Goal: Leave review/rating

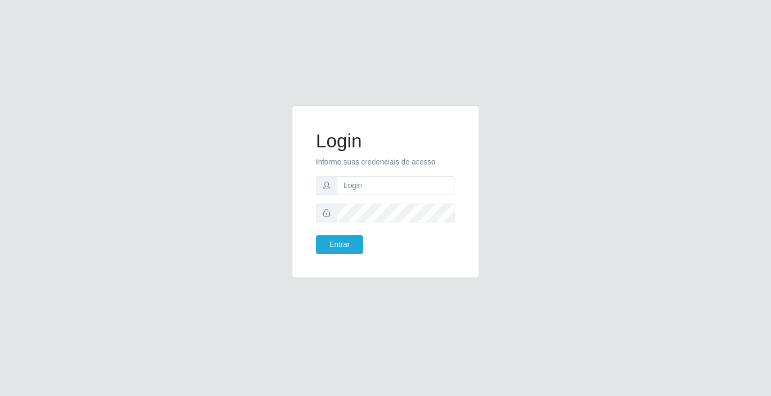
click at [331, 183] on span at bounding box center [326, 185] width 21 height 19
click at [344, 183] on input "text" at bounding box center [396, 185] width 118 height 19
type input "[PERSON_NAME]"
click at [344, 240] on button "Entrar" at bounding box center [339, 244] width 47 height 19
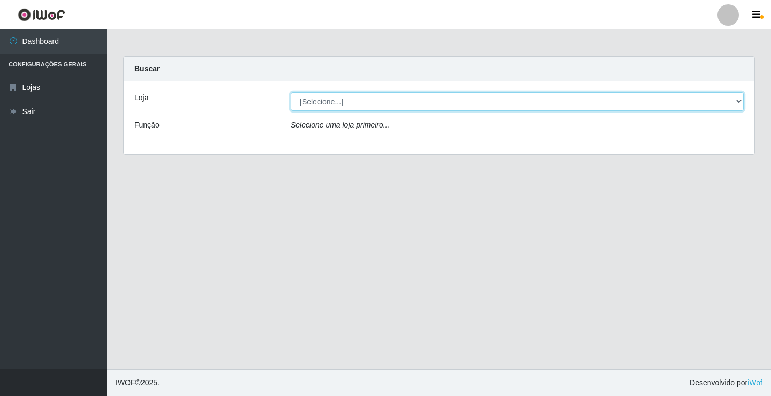
click at [350, 105] on select "[Selecione...] Ideal - Conceição" at bounding box center [517, 101] width 453 height 19
select select "231"
click at [291, 92] on select "[Selecione...] Ideal - Conceição" at bounding box center [517, 101] width 453 height 19
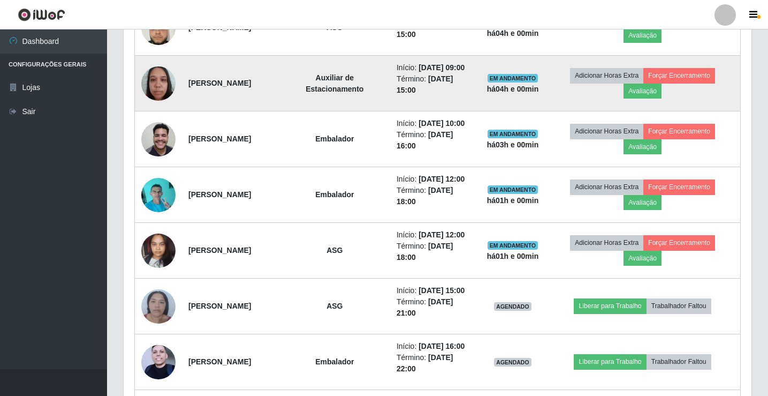
scroll to position [260, 0]
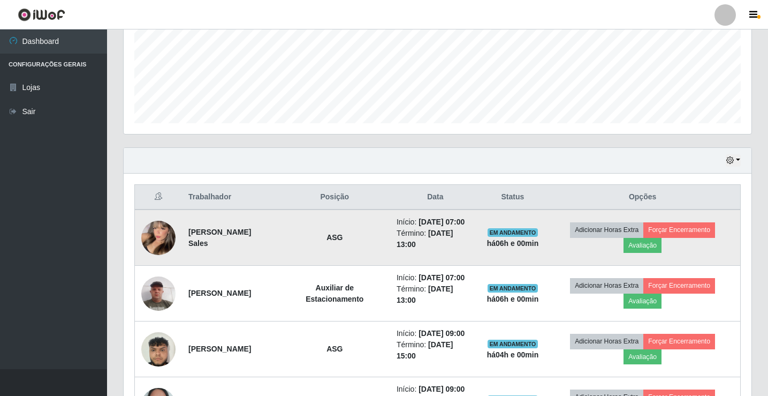
click at [160, 237] on img at bounding box center [158, 237] width 34 height 47
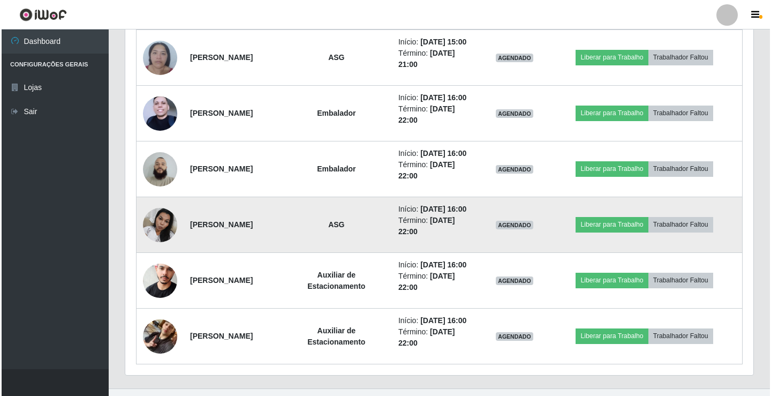
scroll to position [849, 0]
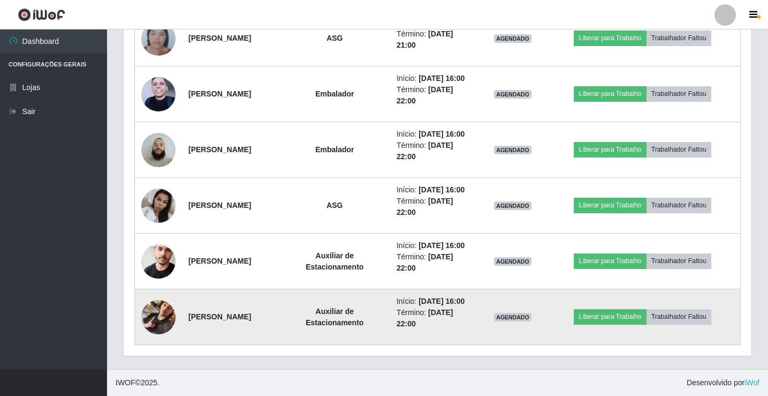
click at [157, 316] on img at bounding box center [158, 316] width 34 height 61
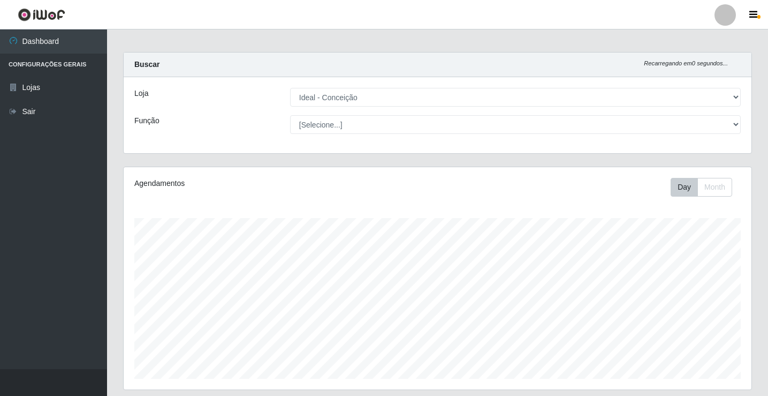
scroll to position [0, 0]
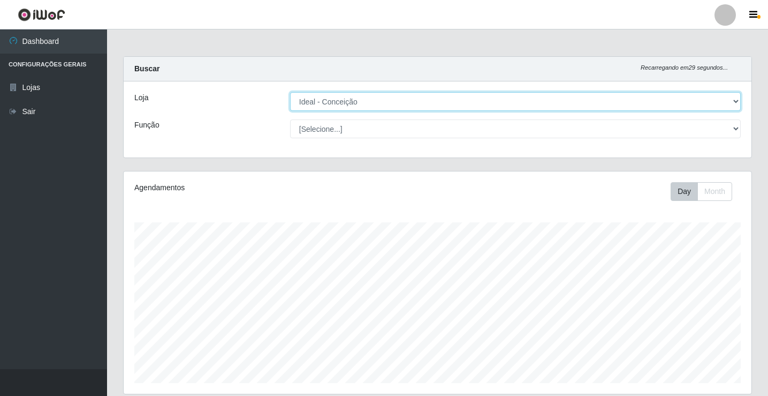
click at [321, 97] on select "[Selecione...] Ideal - Conceição" at bounding box center [515, 101] width 451 height 19
click at [290, 92] on select "[Selecione...] Ideal - Conceição" at bounding box center [515, 101] width 451 height 19
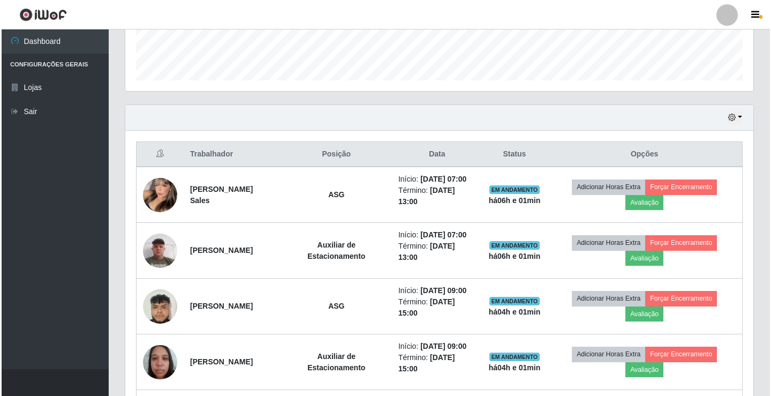
scroll to position [321, 0]
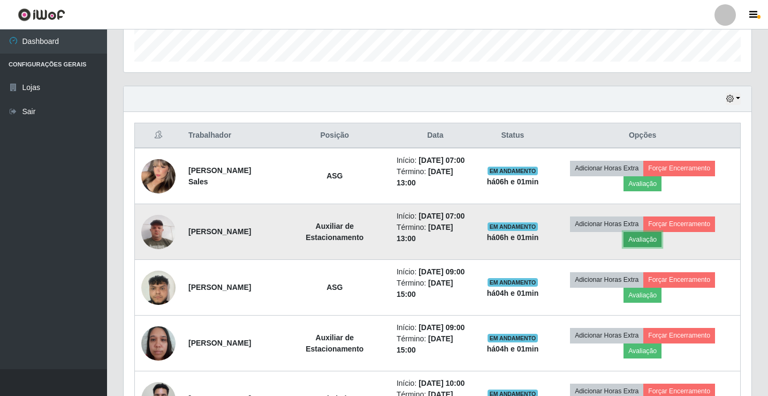
click at [657, 240] on button "Avaliação" at bounding box center [643, 239] width 38 height 15
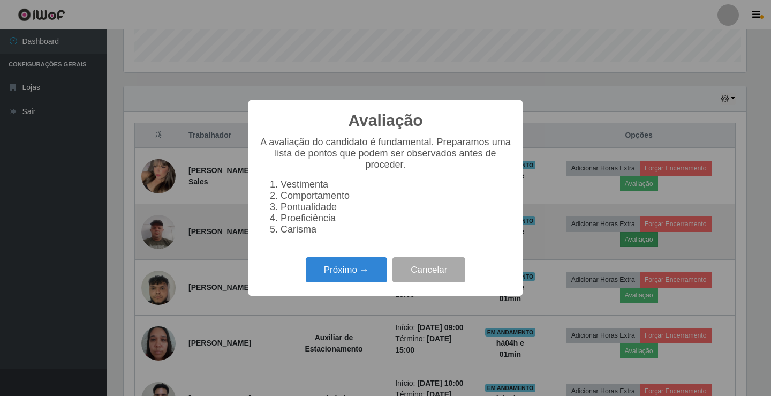
scroll to position [222, 623]
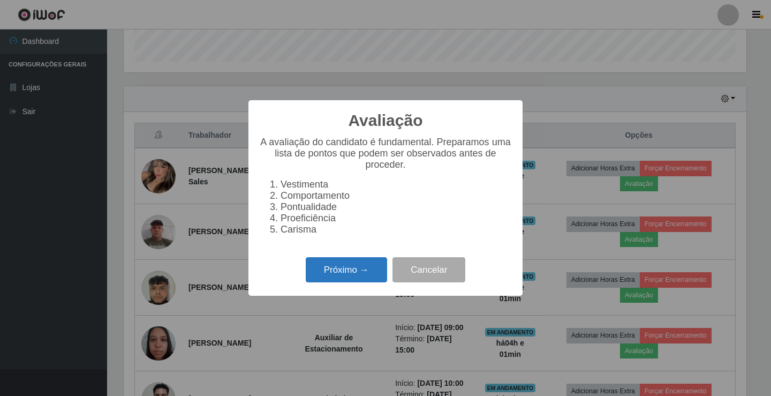
click at [329, 275] on button "Próximo →" at bounding box center [346, 269] width 81 height 25
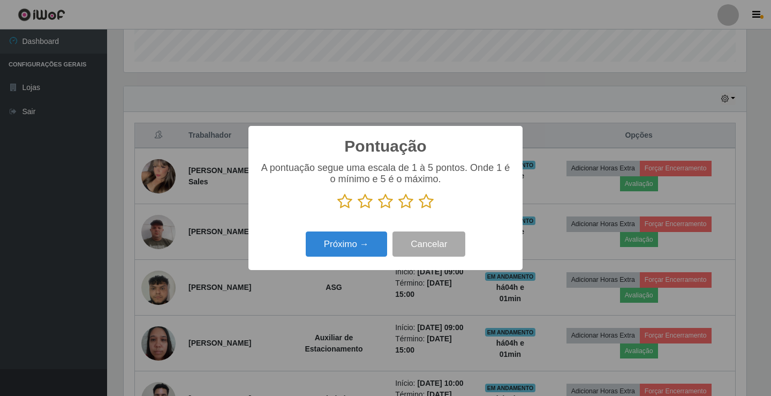
scroll to position [535286, 534885]
click at [424, 206] on icon at bounding box center [426, 201] width 15 height 16
click at [419, 209] on input "radio" at bounding box center [419, 209] width 0 height 0
click at [354, 246] on button "Próximo →" at bounding box center [346, 243] width 81 height 25
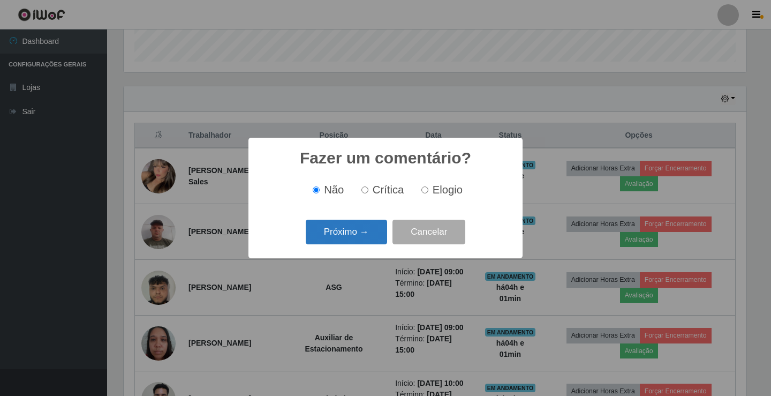
click at [352, 242] on button "Próximo →" at bounding box center [346, 232] width 81 height 25
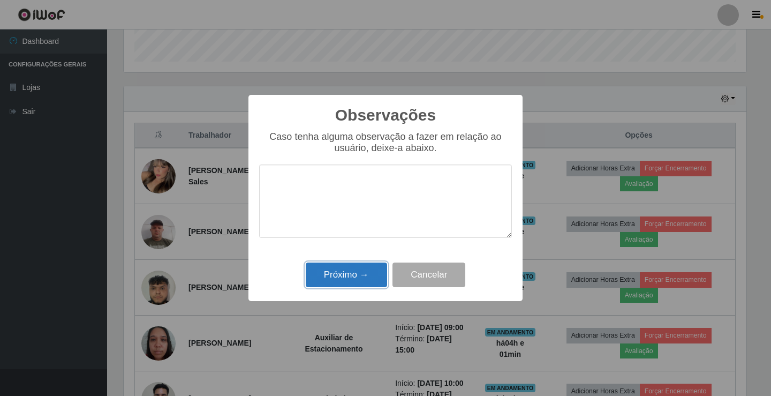
click at [349, 270] on button "Próximo →" at bounding box center [346, 274] width 81 height 25
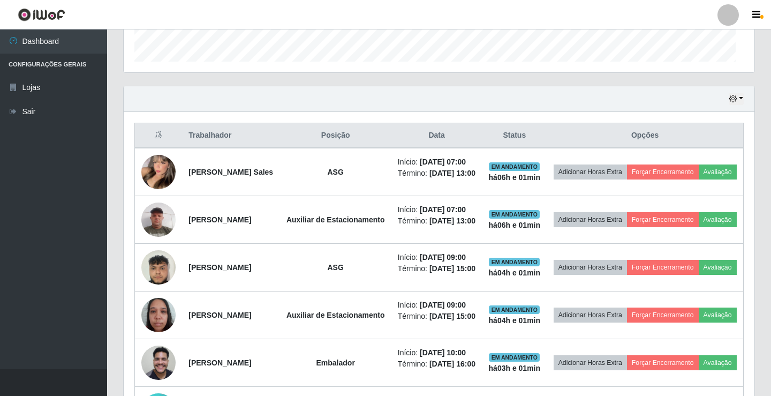
scroll to position [222, 628]
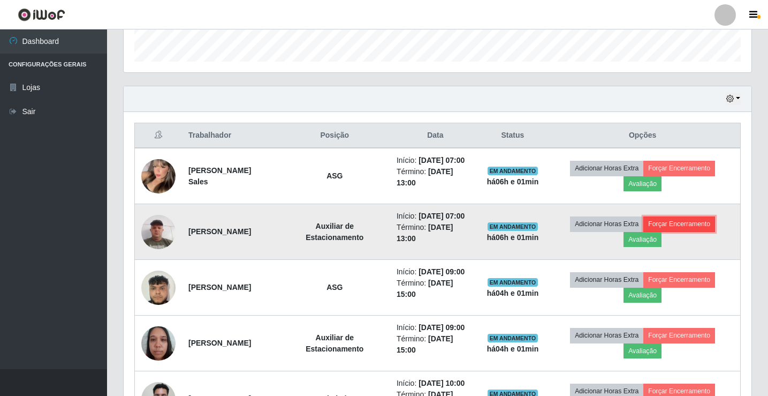
click at [689, 223] on button "Forçar Encerramento" at bounding box center [680, 223] width 72 height 15
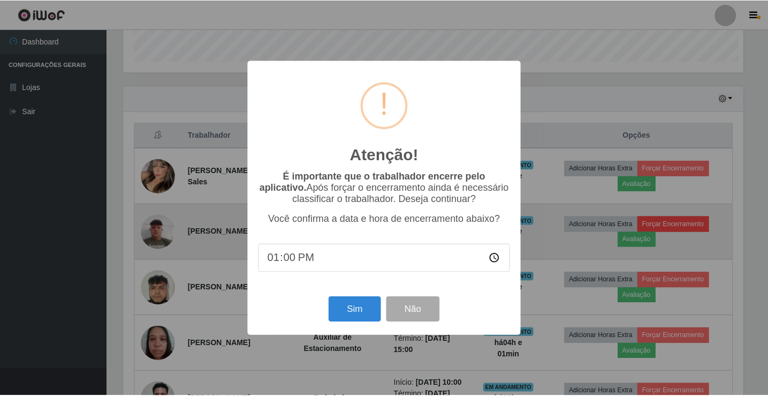
scroll to position [222, 623]
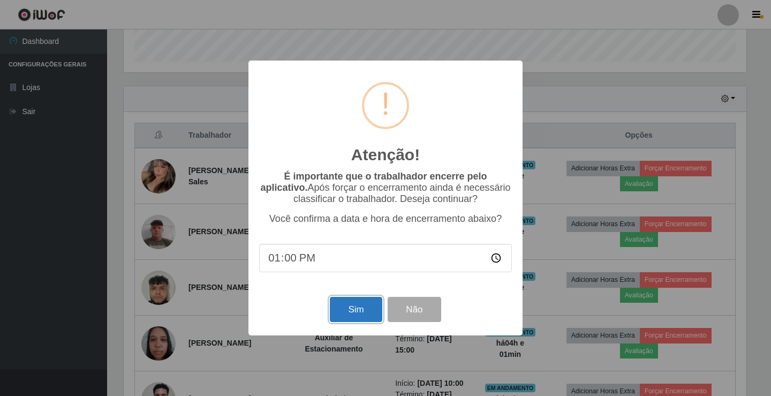
click at [352, 310] on button "Sim" at bounding box center [356, 309] width 52 height 25
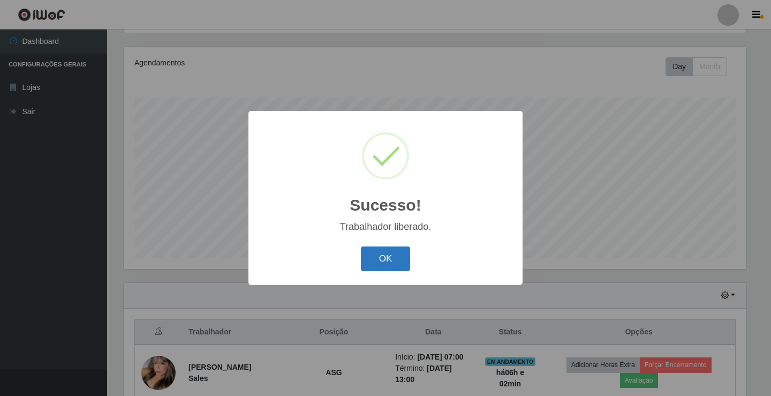
click at [365, 267] on button "OK" at bounding box center [386, 258] width 50 height 25
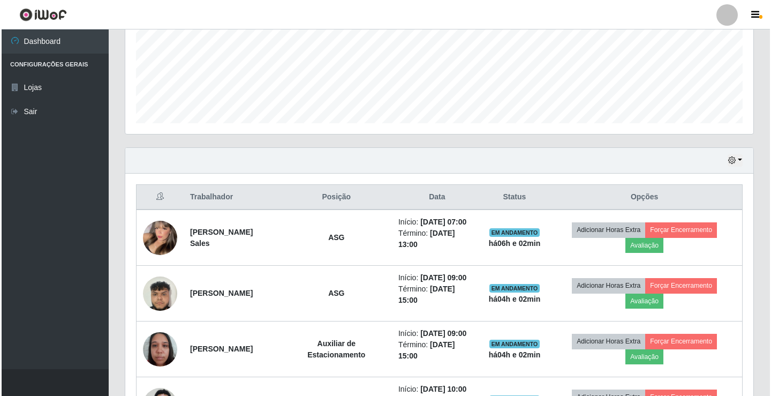
scroll to position [339, 0]
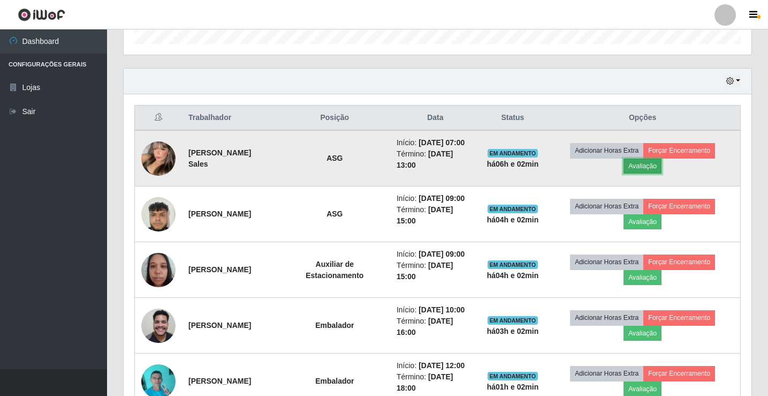
click at [650, 170] on button "Avaliação" at bounding box center [643, 166] width 38 height 15
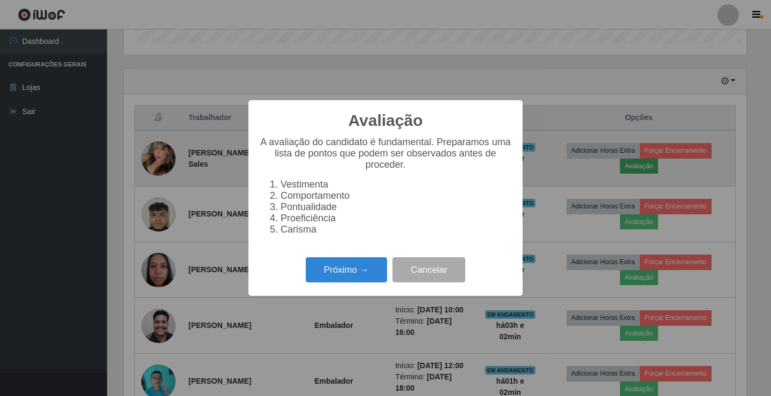
scroll to position [222, 623]
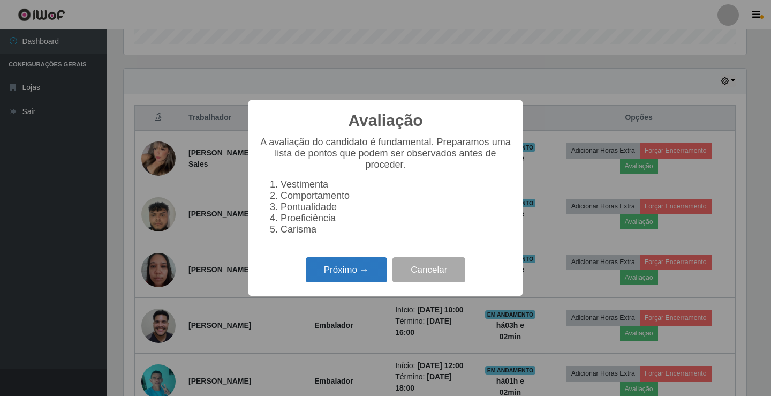
click at [338, 271] on button "Próximo →" at bounding box center [346, 269] width 81 height 25
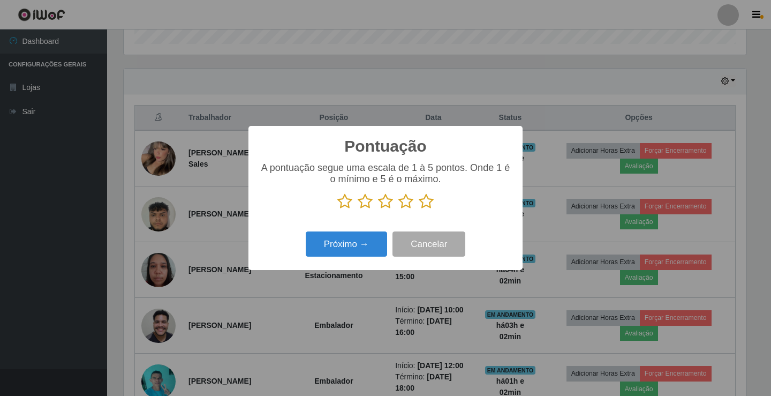
scroll to position [535286, 534885]
click at [429, 203] on icon at bounding box center [426, 201] width 15 height 16
click at [419, 209] on input "radio" at bounding box center [419, 209] width 0 height 0
click at [344, 243] on button "Próximo →" at bounding box center [346, 243] width 81 height 25
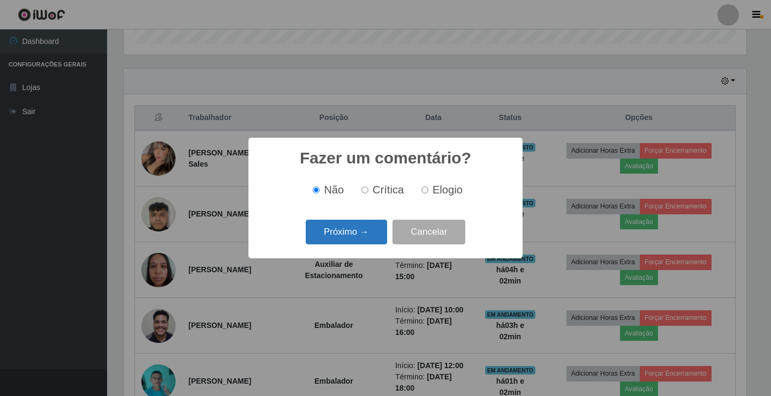
click at [331, 235] on button "Próximo →" at bounding box center [346, 232] width 81 height 25
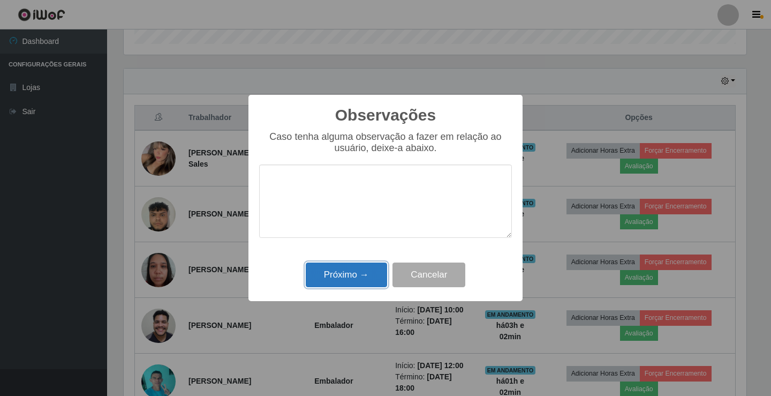
click at [334, 275] on button "Próximo →" at bounding box center [346, 274] width 81 height 25
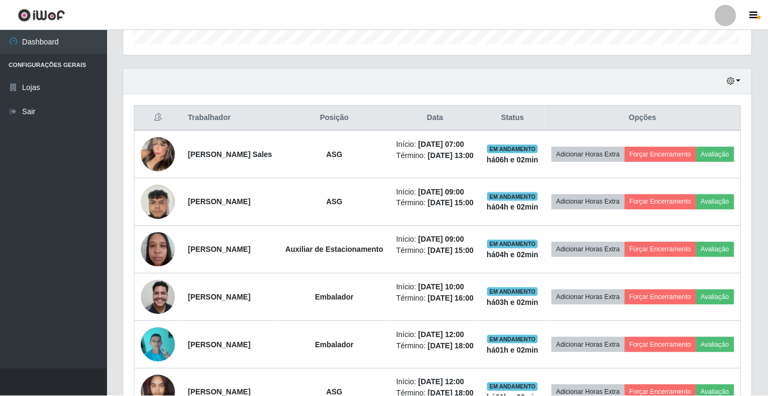
scroll to position [222, 628]
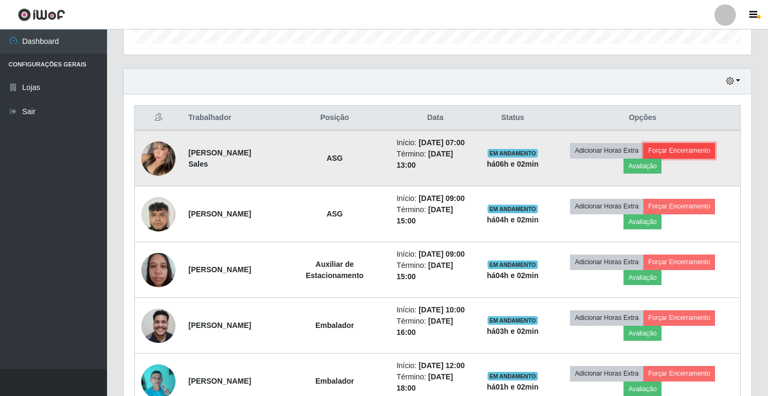
click at [669, 149] on button "Forçar Encerramento" at bounding box center [680, 150] width 72 height 15
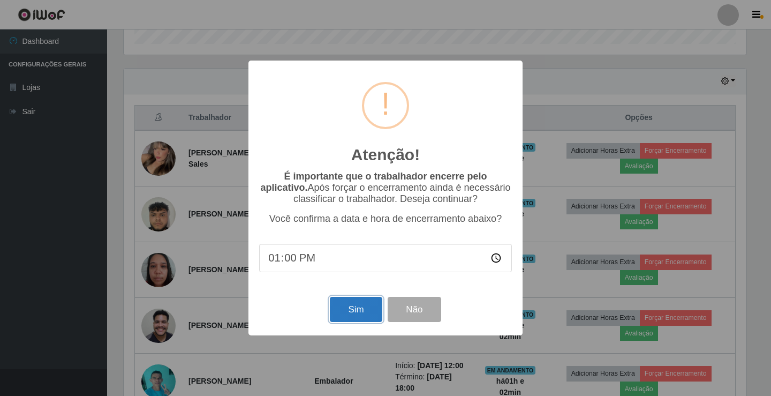
click at [350, 305] on button "Sim" at bounding box center [356, 309] width 52 height 25
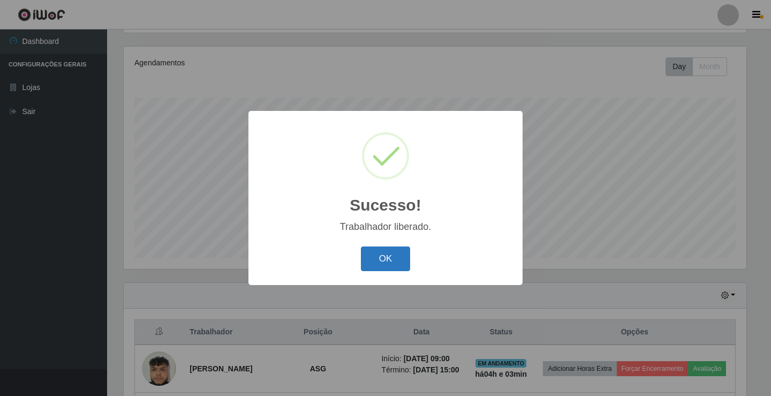
click at [376, 262] on button "OK" at bounding box center [386, 258] width 50 height 25
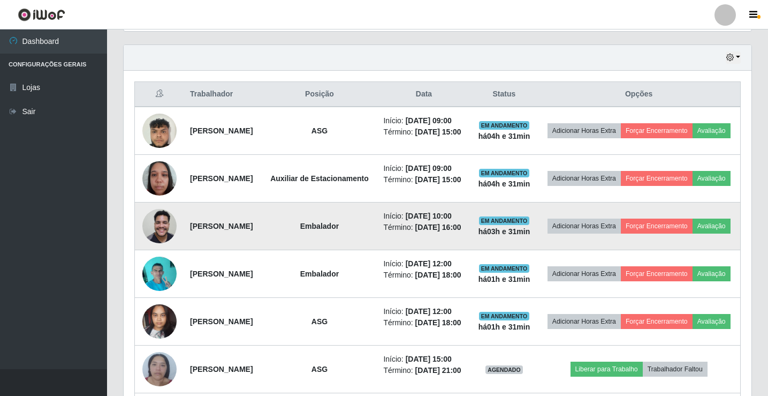
scroll to position [309, 0]
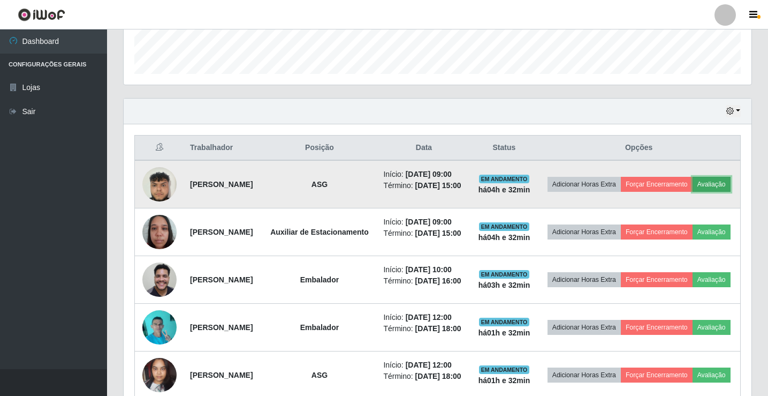
click at [693, 192] on button "Avaliação" at bounding box center [712, 184] width 38 height 15
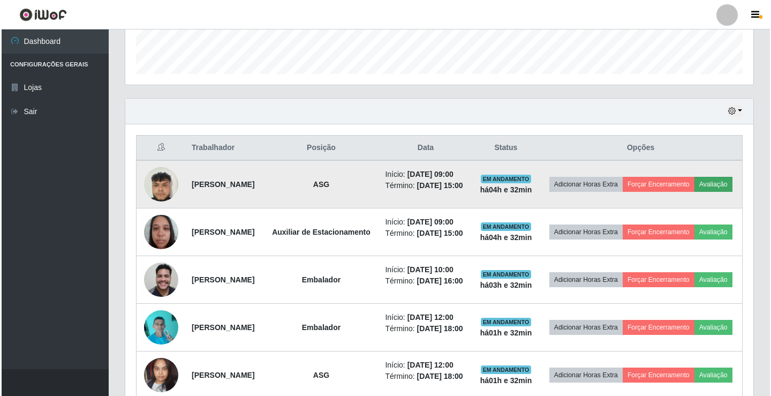
scroll to position [222, 623]
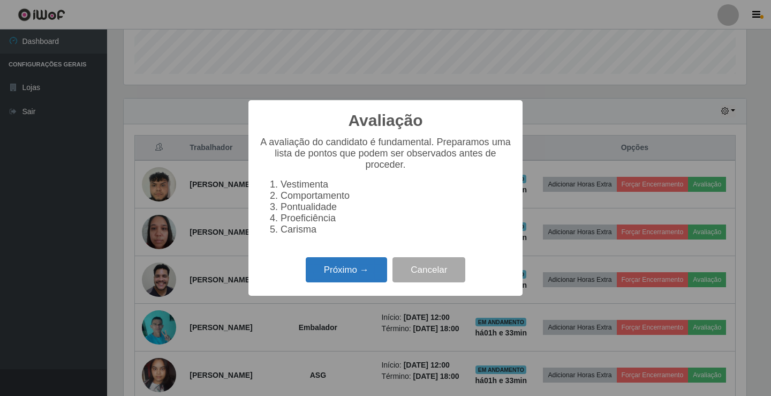
click at [362, 274] on button "Próximo →" at bounding box center [346, 269] width 81 height 25
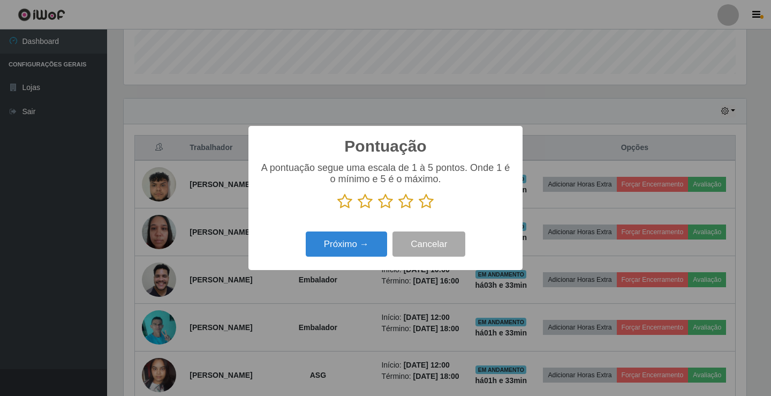
click at [385, 201] on icon at bounding box center [385, 201] width 15 height 16
click at [378, 209] on input "radio" at bounding box center [378, 209] width 0 height 0
click at [361, 236] on button "Próximo →" at bounding box center [346, 243] width 81 height 25
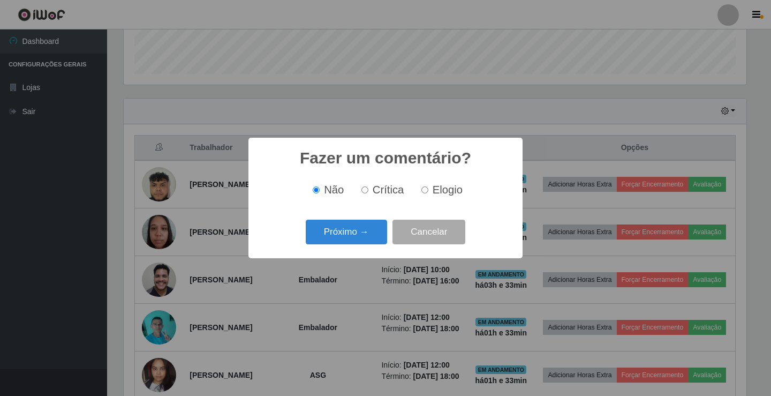
click at [365, 188] on input "Crítica" at bounding box center [364, 189] width 7 height 7
radio input "true"
click at [354, 233] on button "Próximo →" at bounding box center [346, 232] width 81 height 25
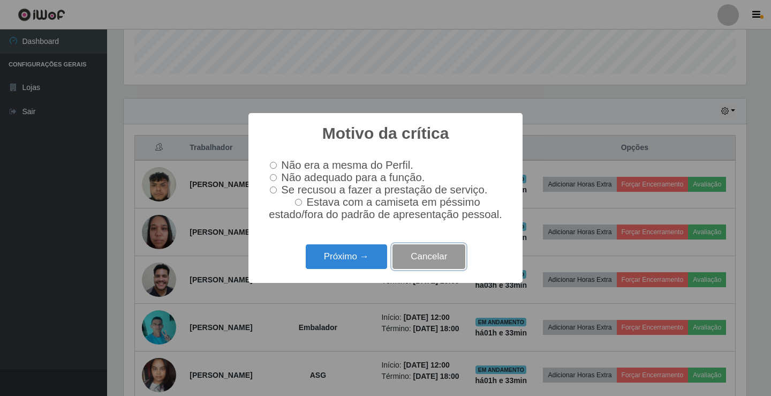
click at [418, 263] on button "Cancelar" at bounding box center [429, 256] width 73 height 25
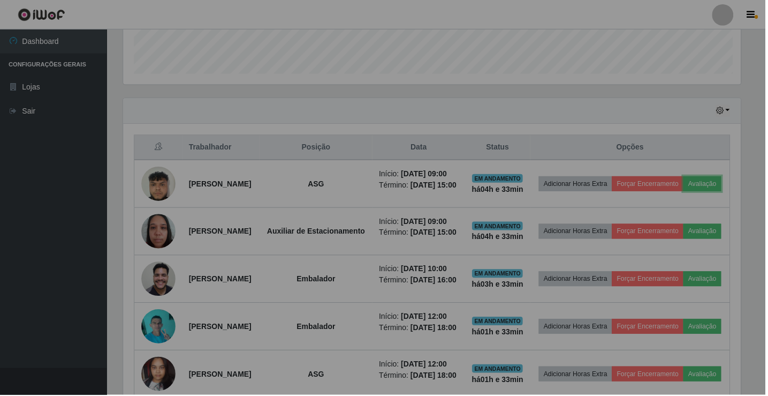
scroll to position [222, 628]
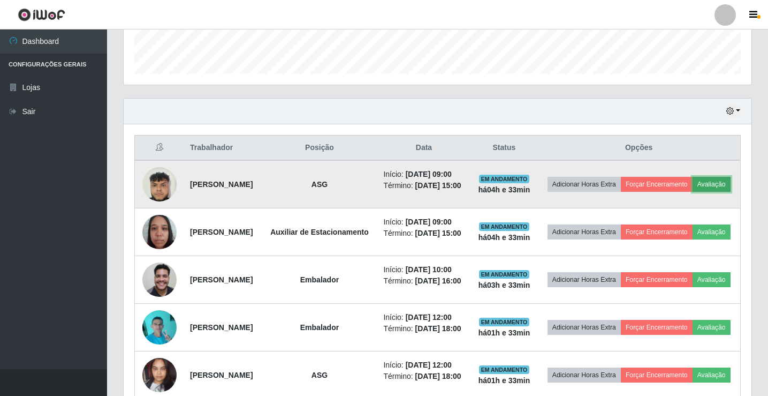
click at [693, 192] on button "Avaliação" at bounding box center [712, 184] width 38 height 15
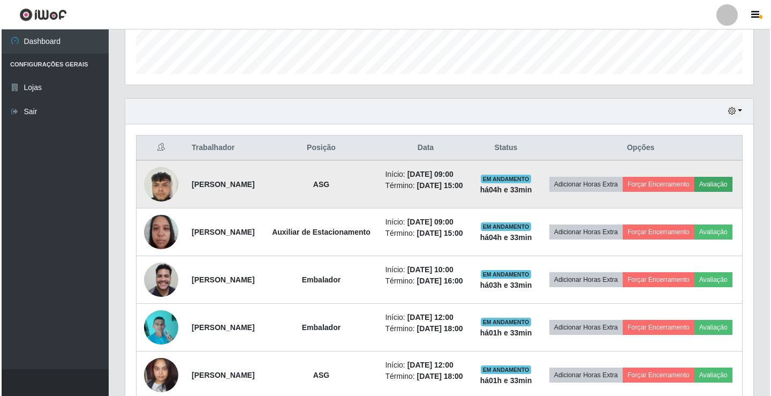
scroll to position [222, 623]
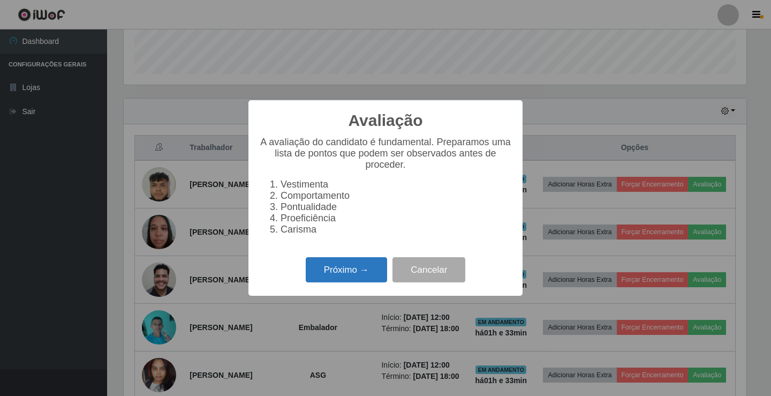
click at [358, 276] on button "Próximo →" at bounding box center [346, 269] width 81 height 25
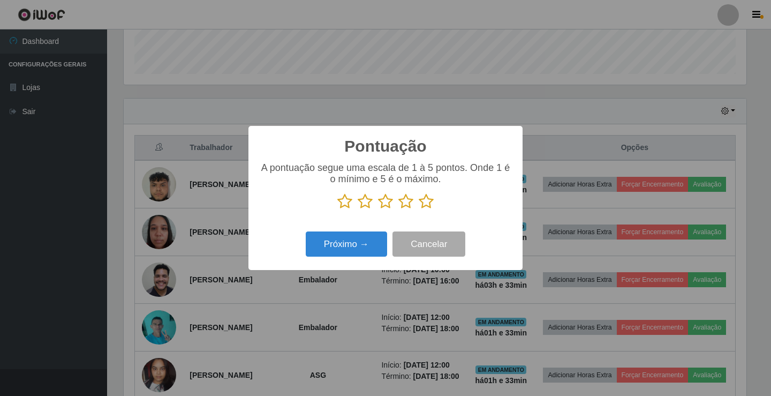
scroll to position [535286, 534885]
click at [403, 203] on icon at bounding box center [405, 201] width 15 height 16
click at [398, 209] on input "radio" at bounding box center [398, 209] width 0 height 0
click at [389, 208] on icon at bounding box center [385, 201] width 15 height 16
click at [378, 209] on input "radio" at bounding box center [378, 209] width 0 height 0
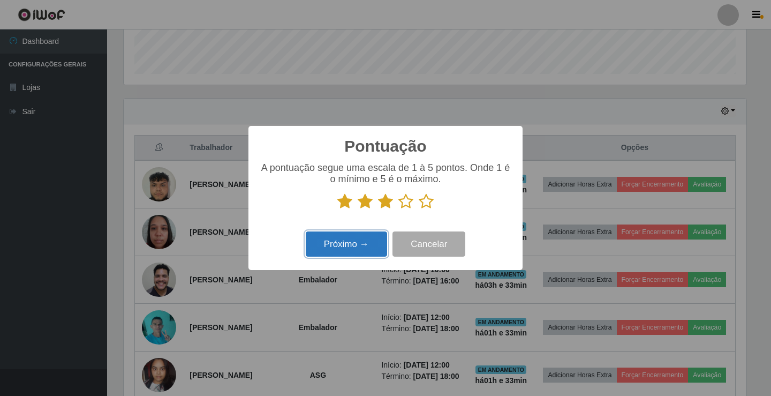
click at [369, 244] on button "Próximo →" at bounding box center [346, 243] width 81 height 25
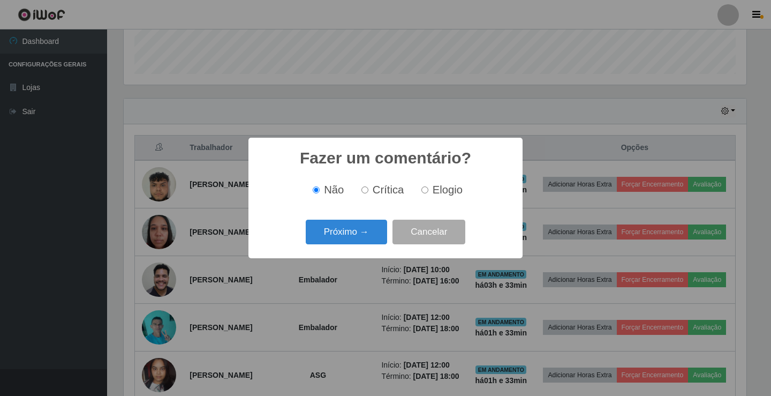
click at [362, 189] on input "Crítica" at bounding box center [364, 189] width 7 height 7
radio input "true"
click at [357, 226] on button "Próximo →" at bounding box center [346, 232] width 81 height 25
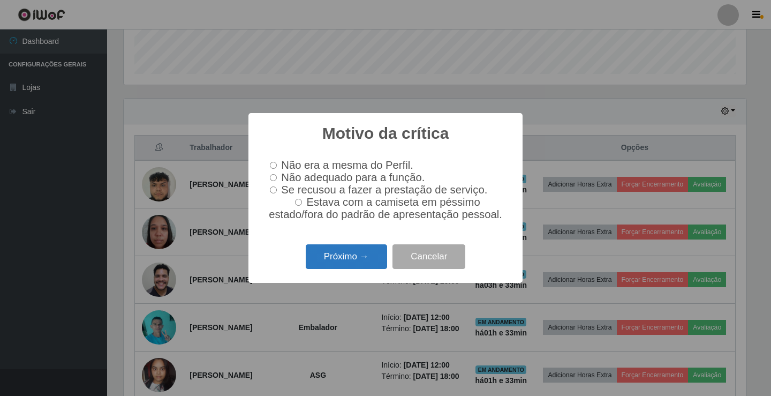
click at [365, 259] on button "Próximo →" at bounding box center [346, 256] width 81 height 25
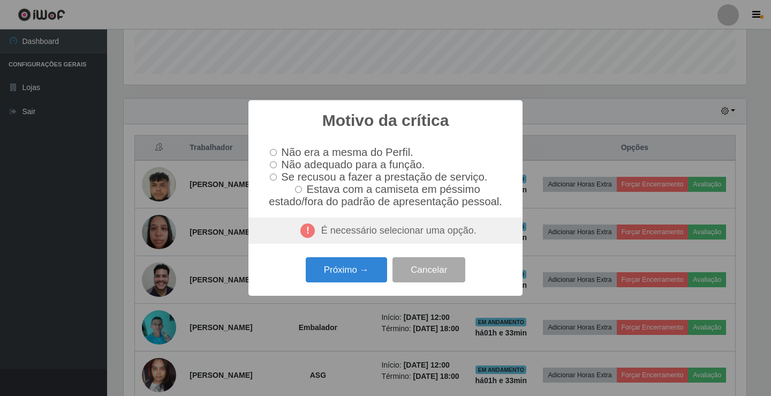
click at [344, 237] on div "É necessário selecionar uma opção." at bounding box center [385, 230] width 274 height 27
click at [368, 280] on button "Próximo →" at bounding box center [346, 269] width 81 height 25
click at [418, 272] on button "Cancelar" at bounding box center [429, 269] width 73 height 25
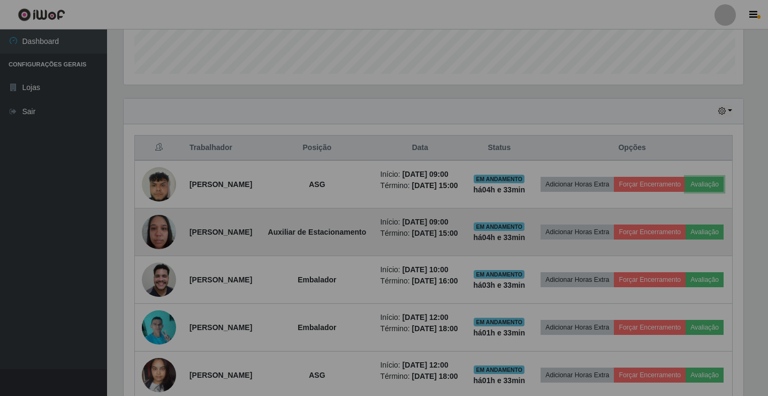
scroll to position [222, 628]
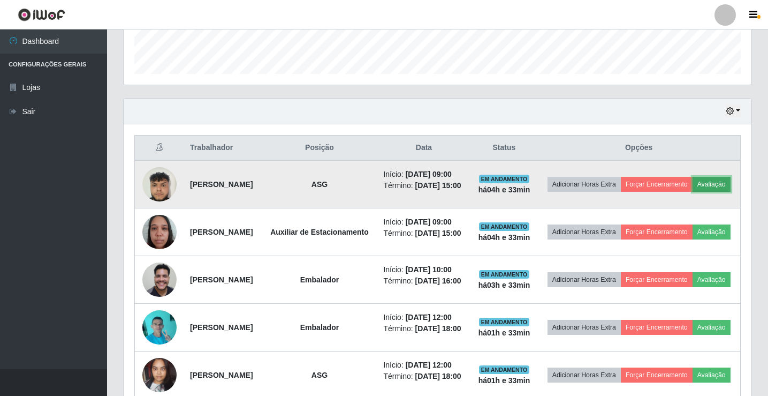
click at [693, 192] on button "Avaliação" at bounding box center [712, 184] width 38 height 15
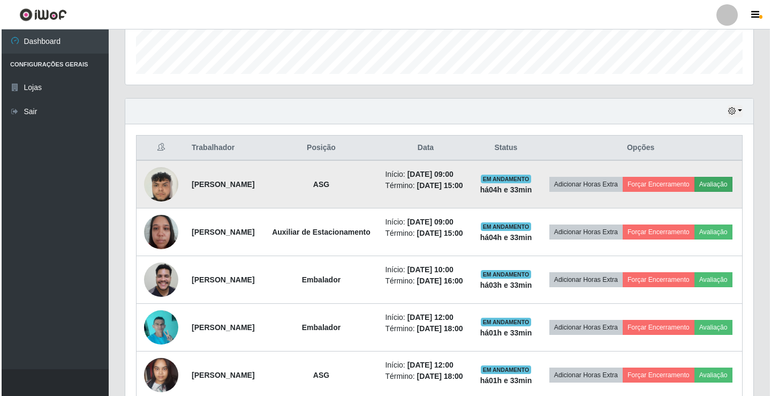
scroll to position [222, 623]
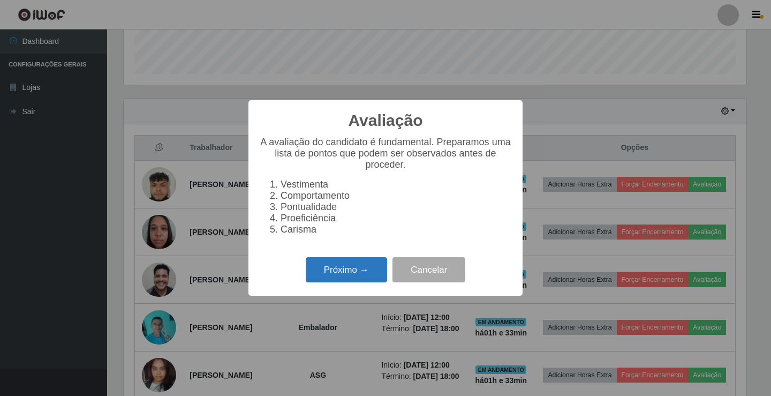
click at [360, 279] on button "Próximo →" at bounding box center [346, 269] width 81 height 25
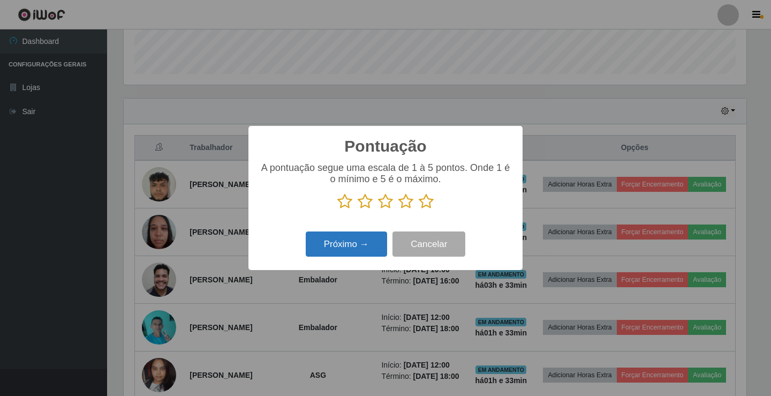
click at [370, 243] on button "Próximo →" at bounding box center [346, 243] width 81 height 25
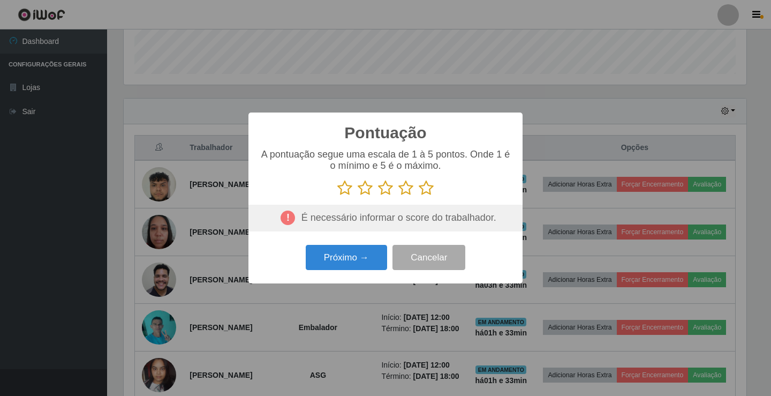
click at [402, 190] on icon at bounding box center [405, 188] width 15 height 16
click at [398, 196] on input "radio" at bounding box center [398, 196] width 0 height 0
click at [373, 255] on button "Próximo →" at bounding box center [346, 257] width 81 height 25
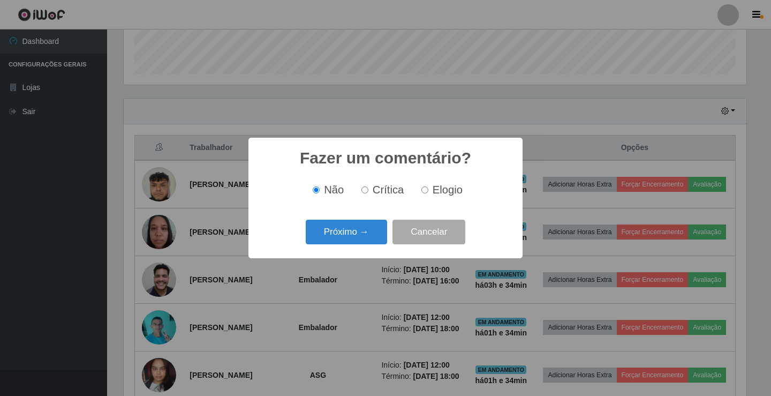
click at [421, 190] on input "Elogio" at bounding box center [424, 189] width 7 height 7
radio input "true"
click at [378, 227] on button "Próximo →" at bounding box center [346, 232] width 81 height 25
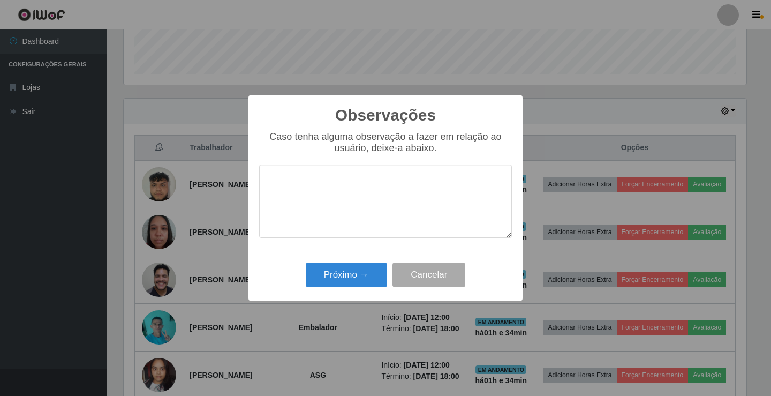
click at [352, 200] on textarea at bounding box center [385, 200] width 253 height 73
type textarea "o"
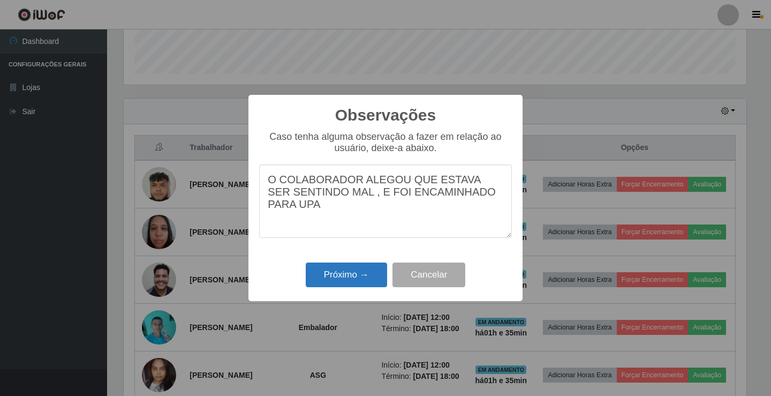
type textarea "O COLABORADOR ALEGOU QUE ESTAVA SER SENTINDO MAL , E FOI ENCAMINHADO PARA UPA"
click at [327, 279] on button "Próximo →" at bounding box center [346, 274] width 81 height 25
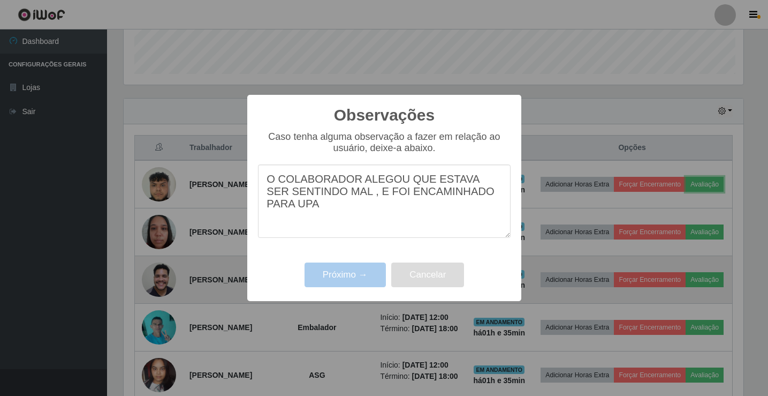
scroll to position [222, 628]
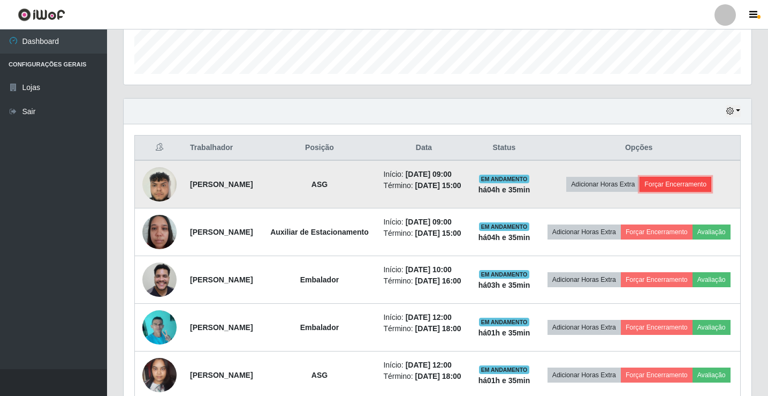
click at [691, 186] on button "Forçar Encerramento" at bounding box center [676, 184] width 72 height 15
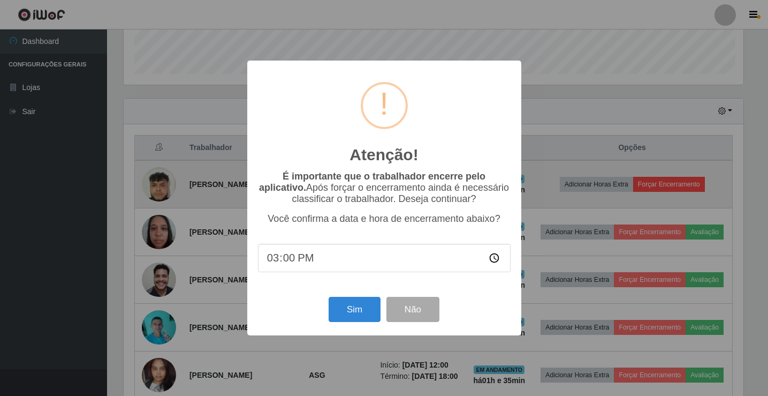
scroll to position [222, 623]
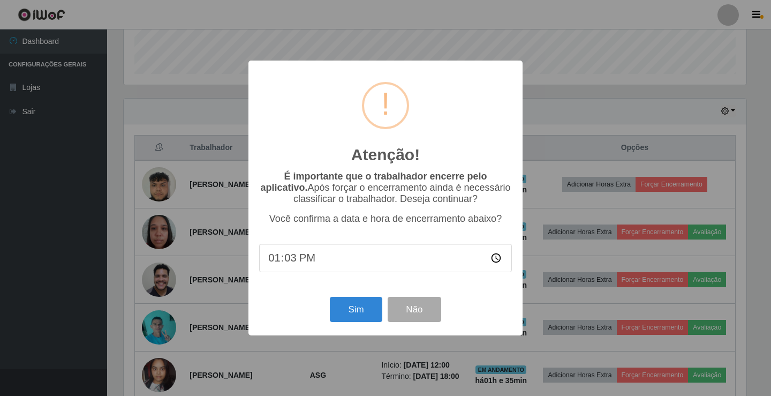
type input "13:30"
click at [351, 317] on button "Sim" at bounding box center [356, 309] width 52 height 25
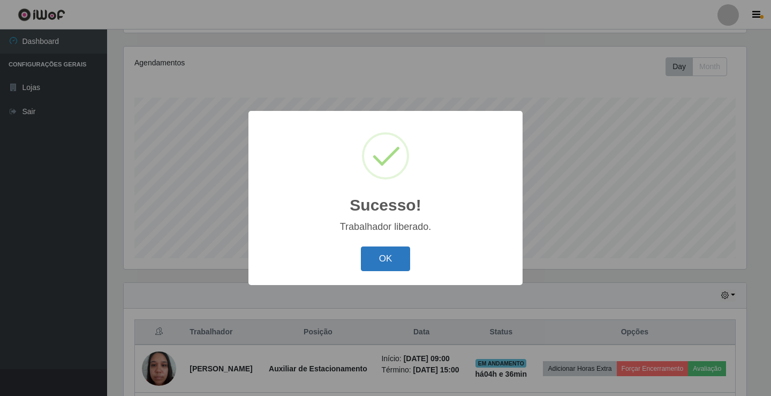
click at [378, 260] on button "OK" at bounding box center [386, 258] width 50 height 25
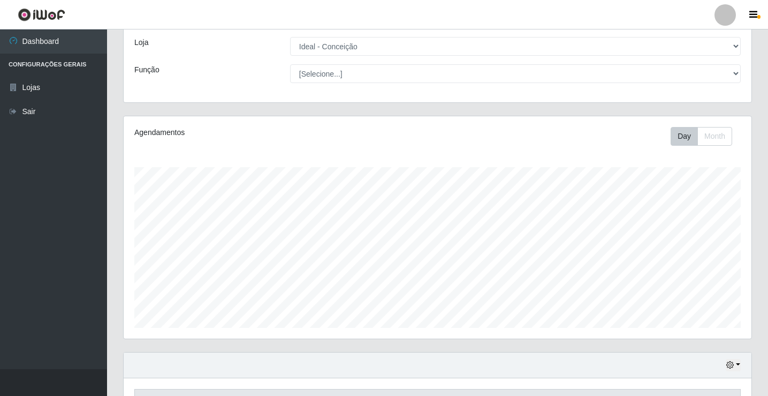
scroll to position [107, 0]
